Goal: Navigation & Orientation: Find specific page/section

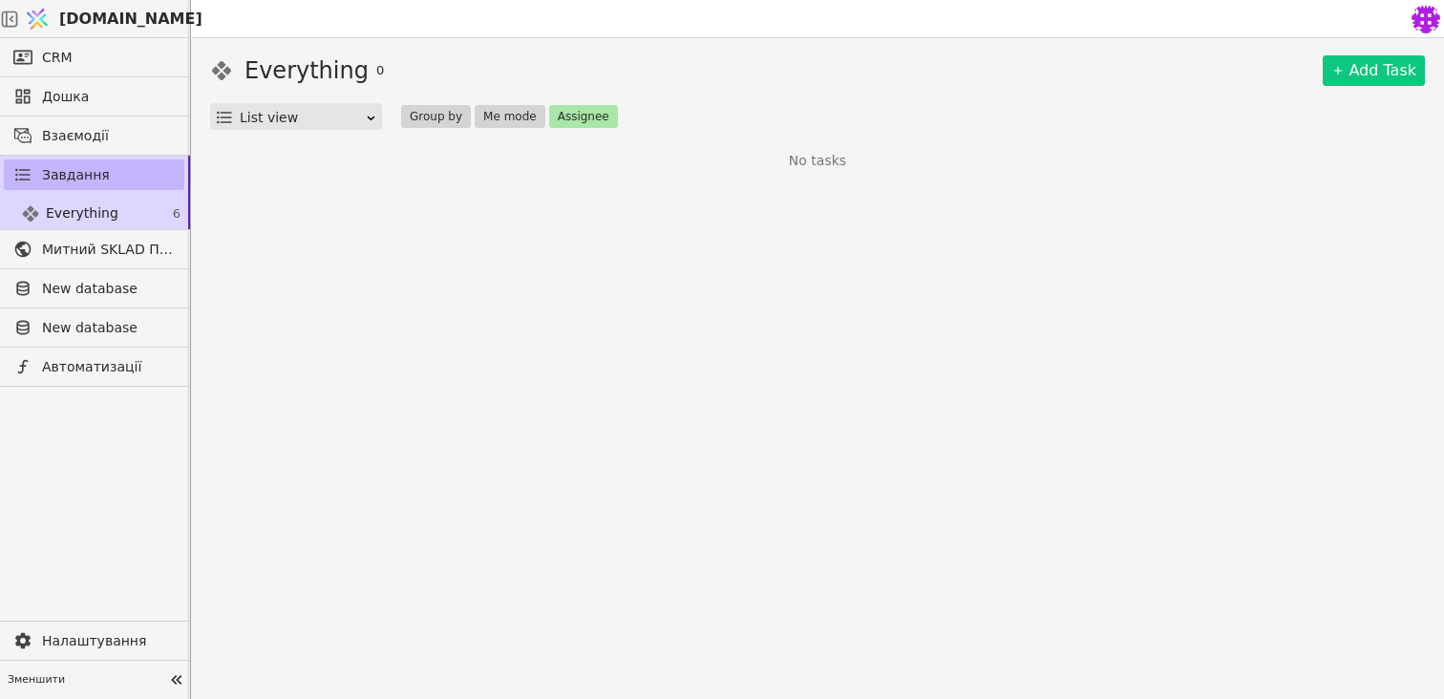
click at [67, 179] on span "Завдання" at bounding box center [76, 175] width 68 height 20
click at [52, 22] on img at bounding box center [37, 19] width 29 height 36
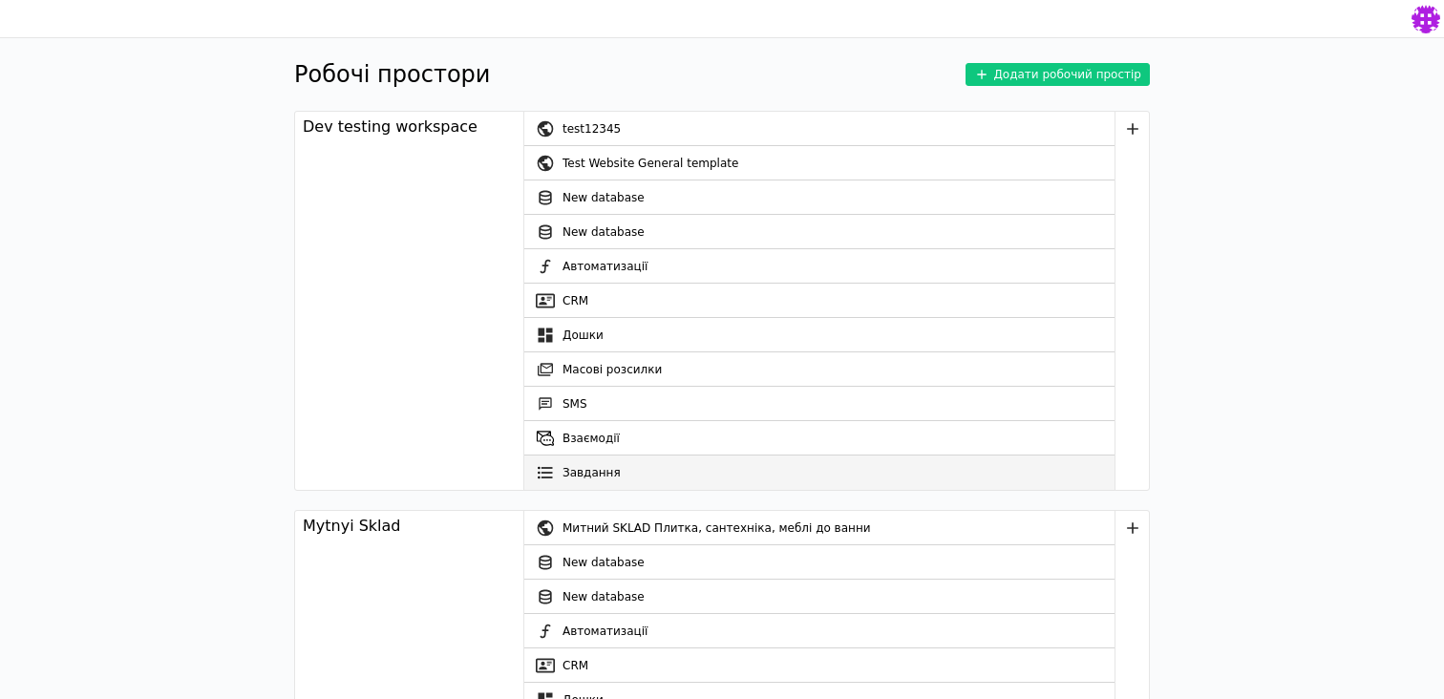
click at [577, 473] on link "Завдання" at bounding box center [819, 472] width 590 height 34
